Goal: Check status: Check status

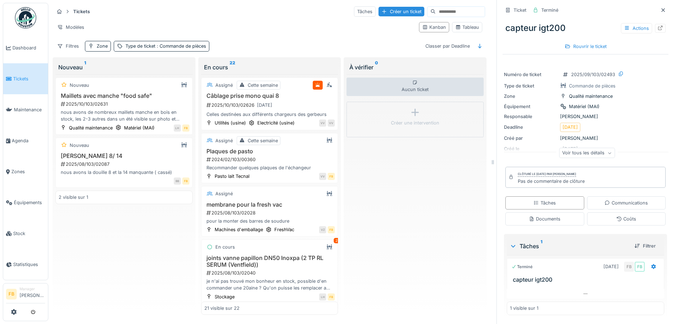
scroll to position [869, 0]
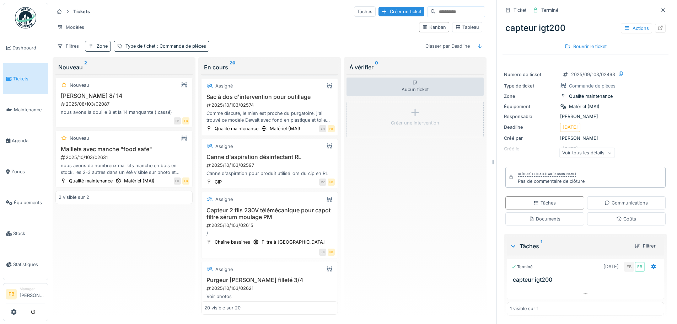
scroll to position [1001, 0]
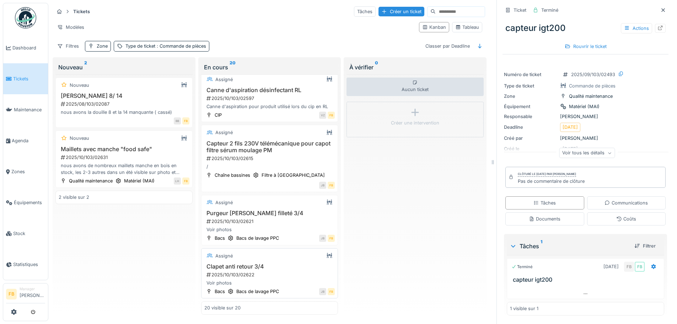
click at [252, 265] on div "Clapet anti retour 3/4 2025/10/103/02622 Voir photos" at bounding box center [269, 274] width 131 height 23
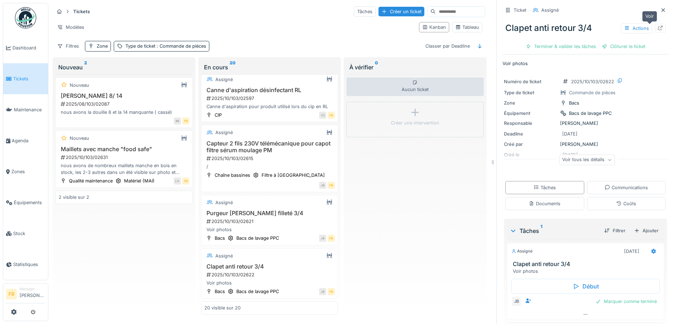
click at [657, 25] on div at bounding box center [660, 28] width 6 height 7
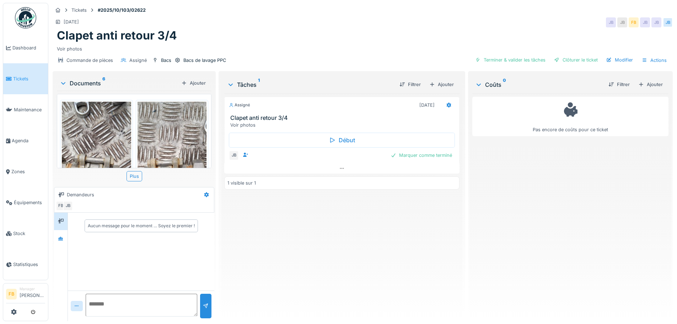
click at [99, 131] on img at bounding box center [96, 177] width 69 height 150
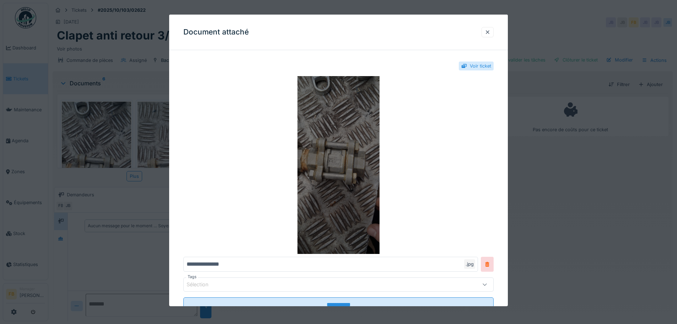
click at [332, 153] on img at bounding box center [338, 165] width 310 height 178
